Goal: Task Accomplishment & Management: Manage account settings

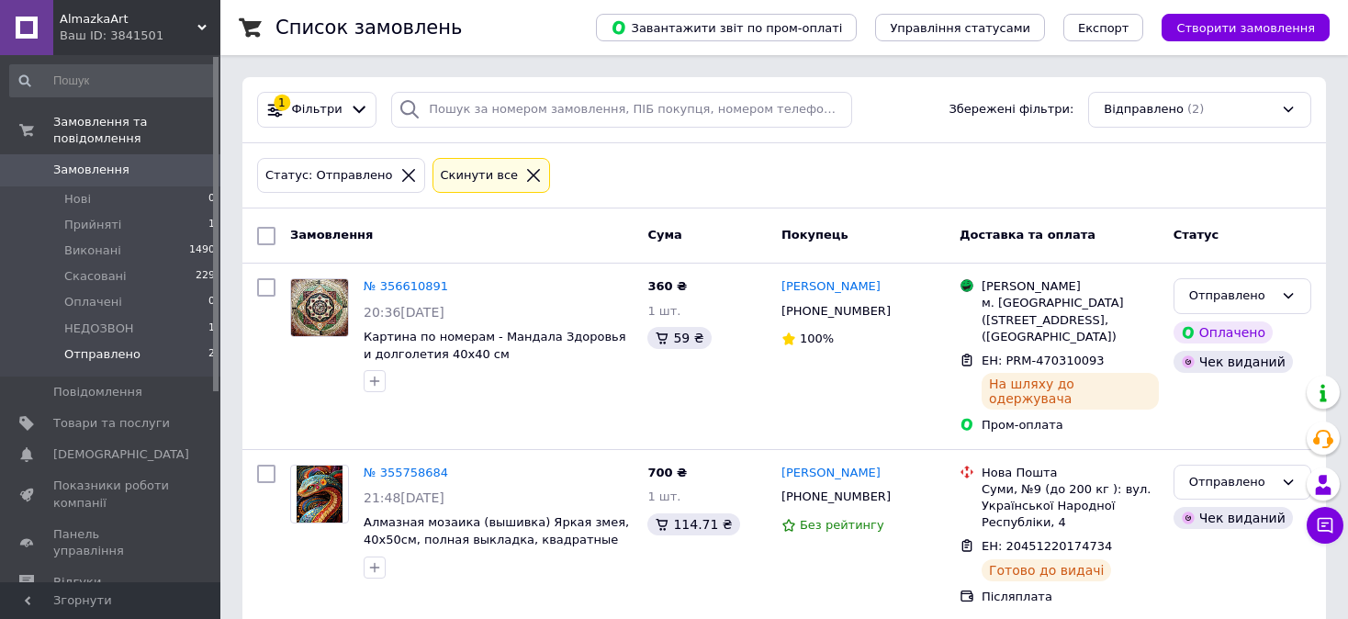
click at [120, 162] on span "Замовлення" at bounding box center [111, 170] width 117 height 17
